Goal: Find specific page/section: Find specific page/section

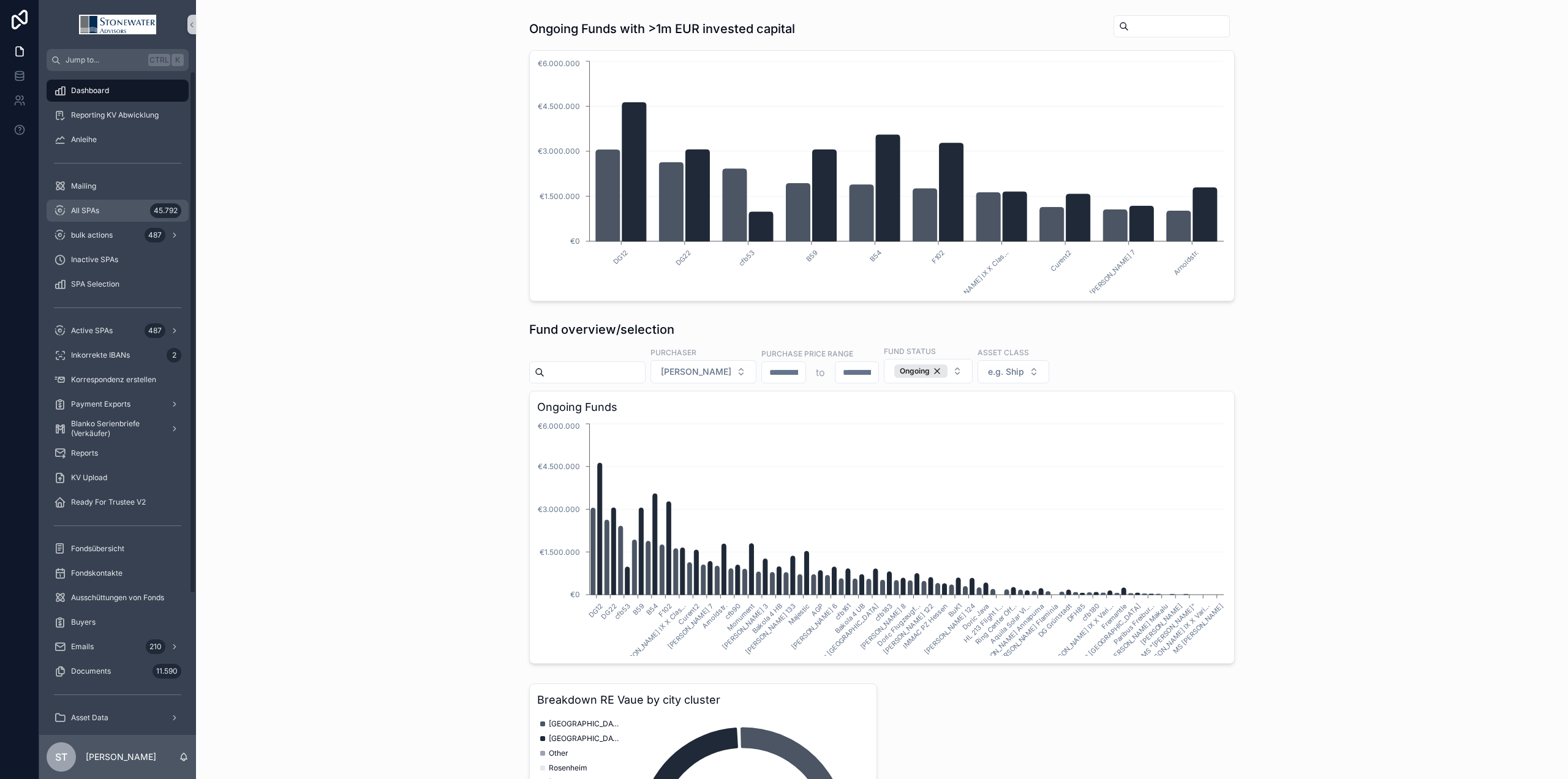
click at [86, 213] on span "All SPAs" at bounding box center [86, 211] width 29 height 10
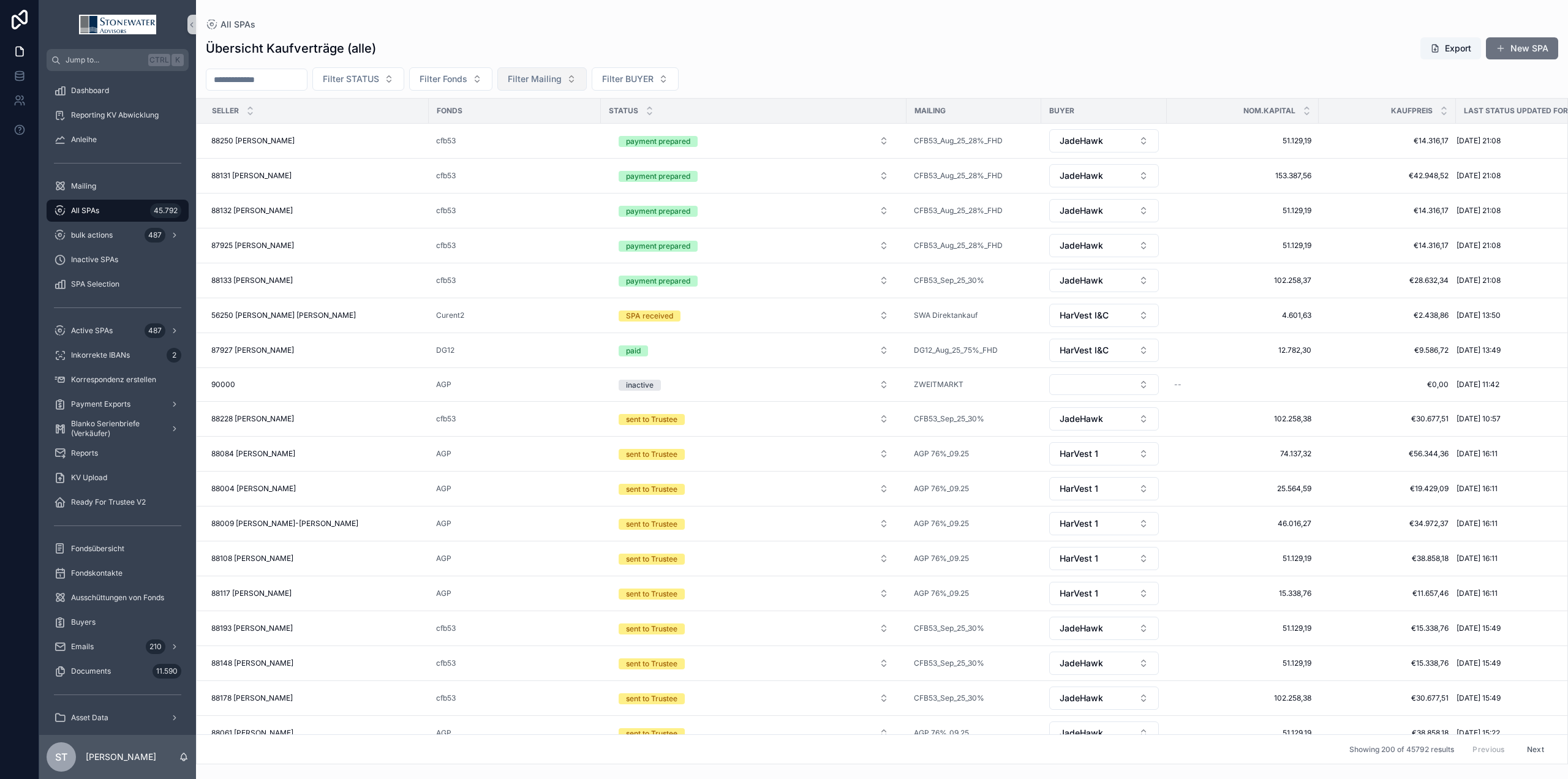
click at [561, 77] on span "Filter Mailing" at bounding box center [534, 79] width 54 height 13
click at [467, 76] on span "Filter Fonds" at bounding box center [443, 79] width 48 height 13
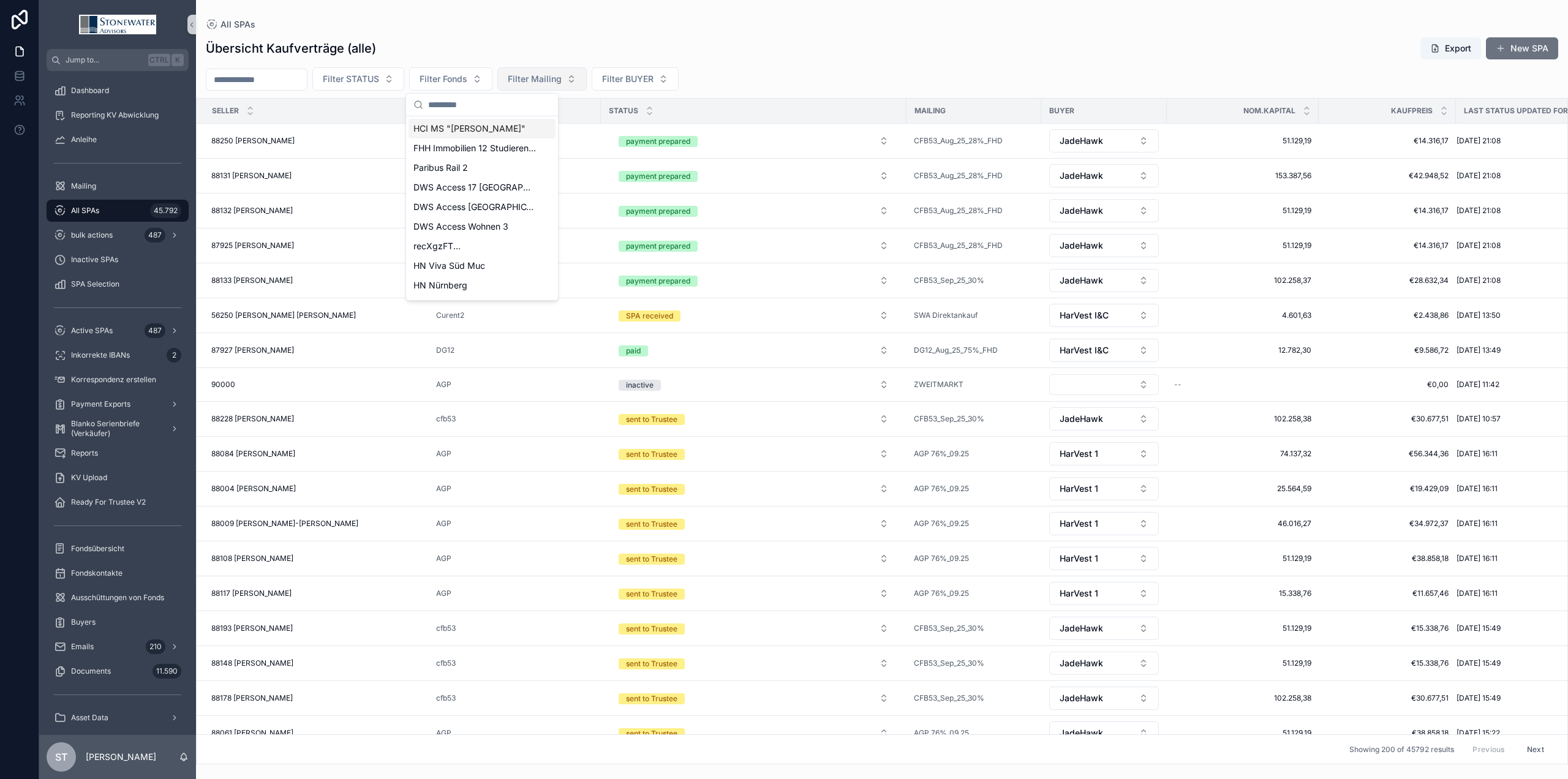
click at [561, 76] on span "Filter Mailing" at bounding box center [534, 79] width 54 height 13
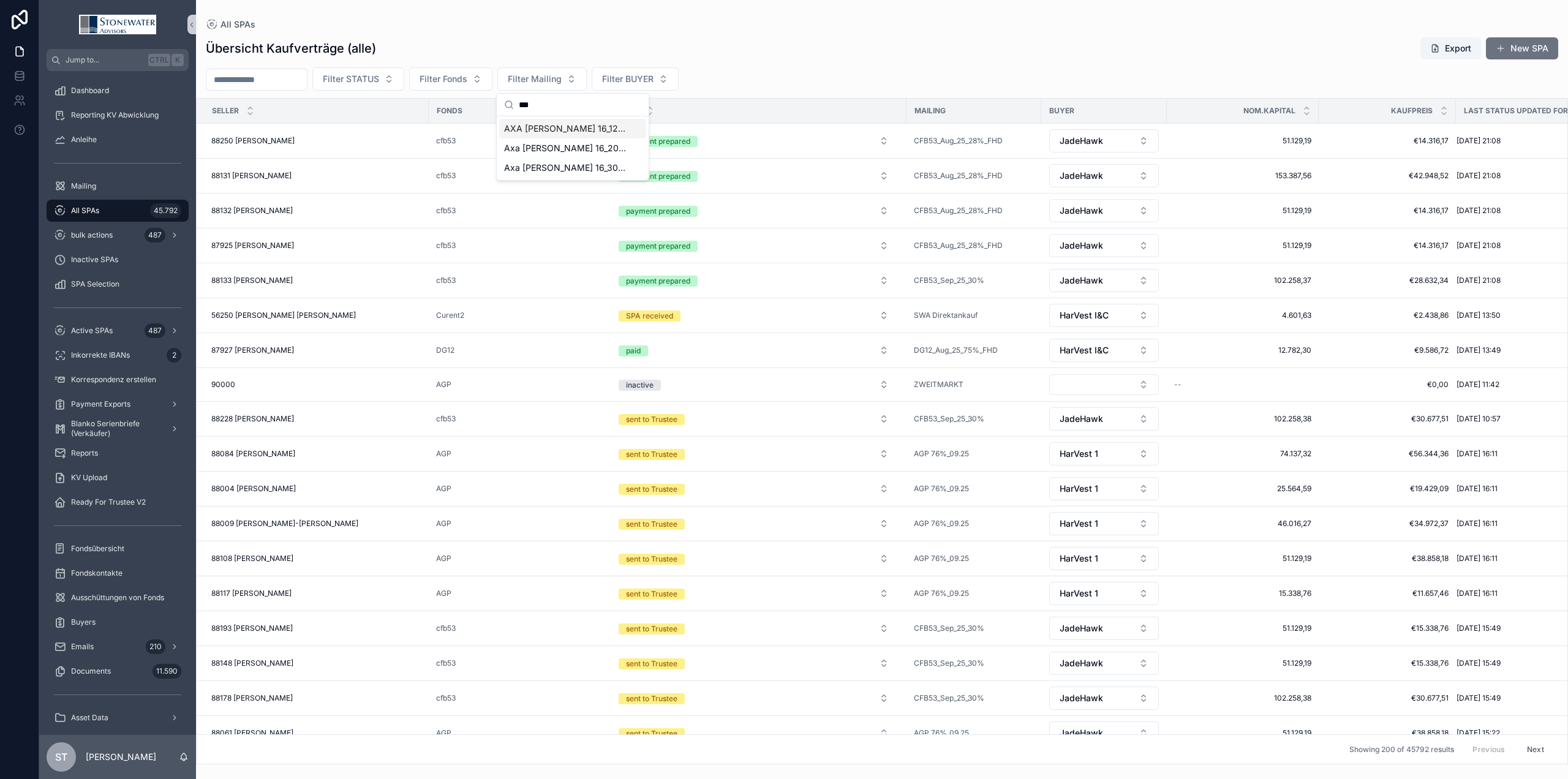
type input "***"
click at [569, 132] on span "AXA [PERSON_NAME] 16_12%_07.25" at bounding box center [566, 129] width 123 height 13
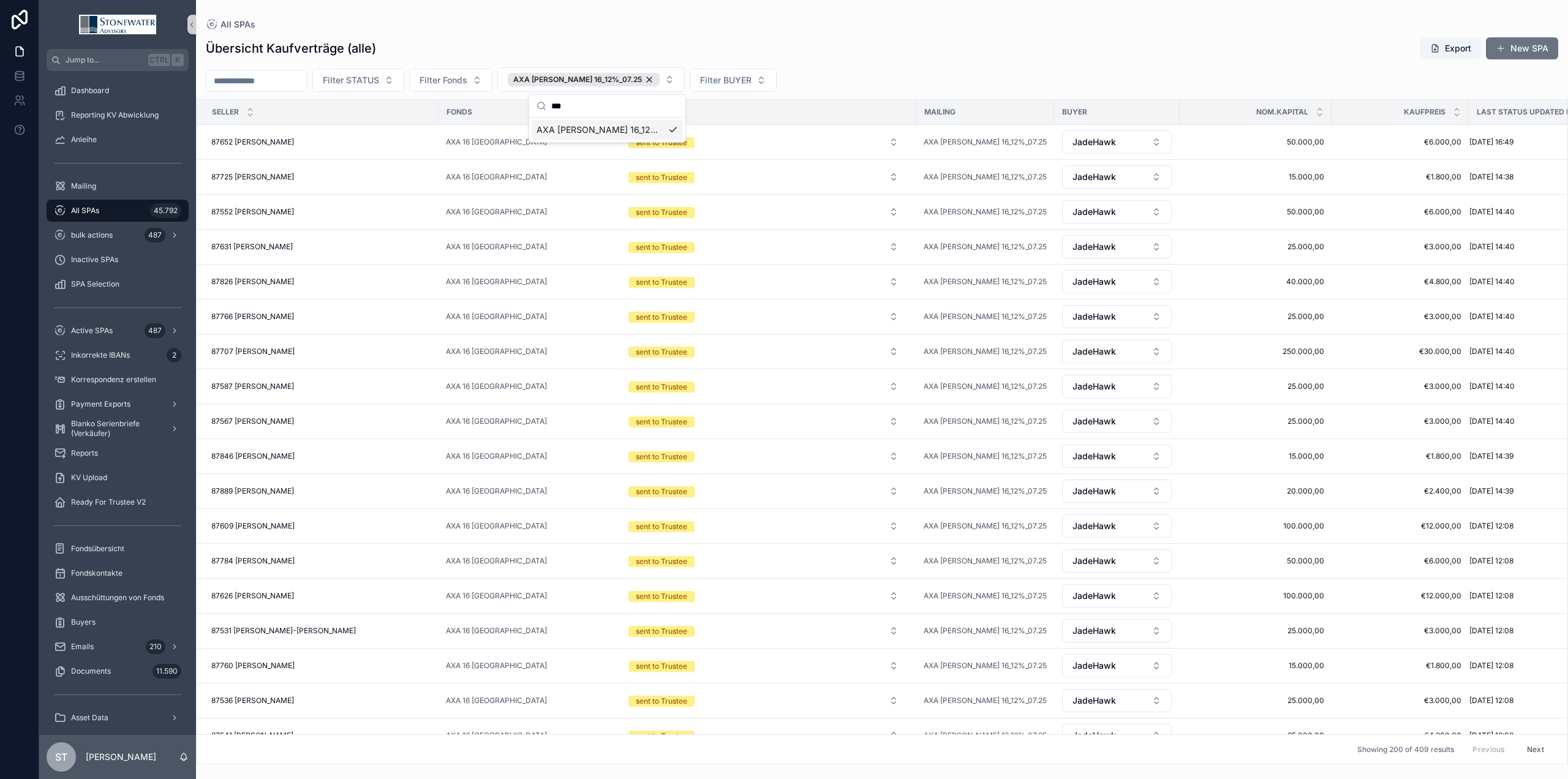
click at [855, 64] on div "Übersicht Kaufverträge (alle) Export New SPA Filter STATUS Filter Fonds AXA [PE…" at bounding box center [881, 397] width 1372 height 735
click at [327, 141] on div "87652 [PERSON_NAME] 87652 [PERSON_NAME]" at bounding box center [322, 142] width 220 height 10
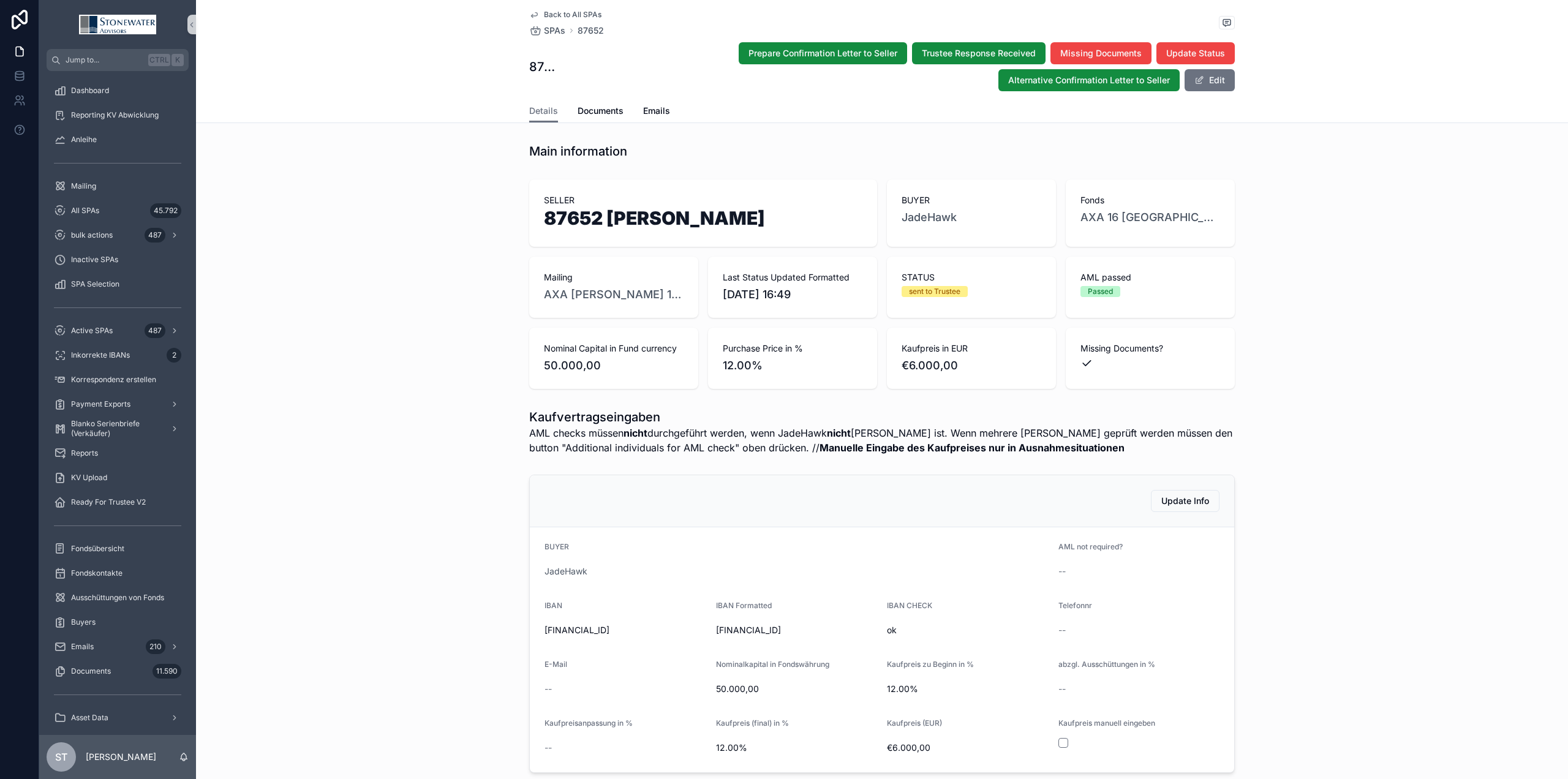
click at [1376, 492] on div "Update Info BUYER JadeHawk AML not required? -- IBAN [FINANCIAL_ID] IBAN Format…" at bounding box center [881, 624] width 1372 height 308
click at [1298, 307] on div "SELLER 87652 [PERSON_NAME] BUYER JadeHawk Fonds AXA 16 Chemnitz Rathaus Mailing…" at bounding box center [881, 284] width 1372 height 219
click at [1357, 409] on div "Kaufvertragseingaben AML checks müssen nicht durchgeführt werden, wenn JadeHawk…" at bounding box center [881, 431] width 1372 height 56
click at [342, 214] on div "SELLER 87652 [PERSON_NAME] BUYER JadeHawk Fonds AXA 16 Chemnitz Rathaus Mailing…" at bounding box center [881, 284] width 1372 height 219
click at [102, 218] on div "All SPAs 45.792" at bounding box center [118, 210] width 128 height 19
